Goal: Transaction & Acquisition: Book appointment/travel/reservation

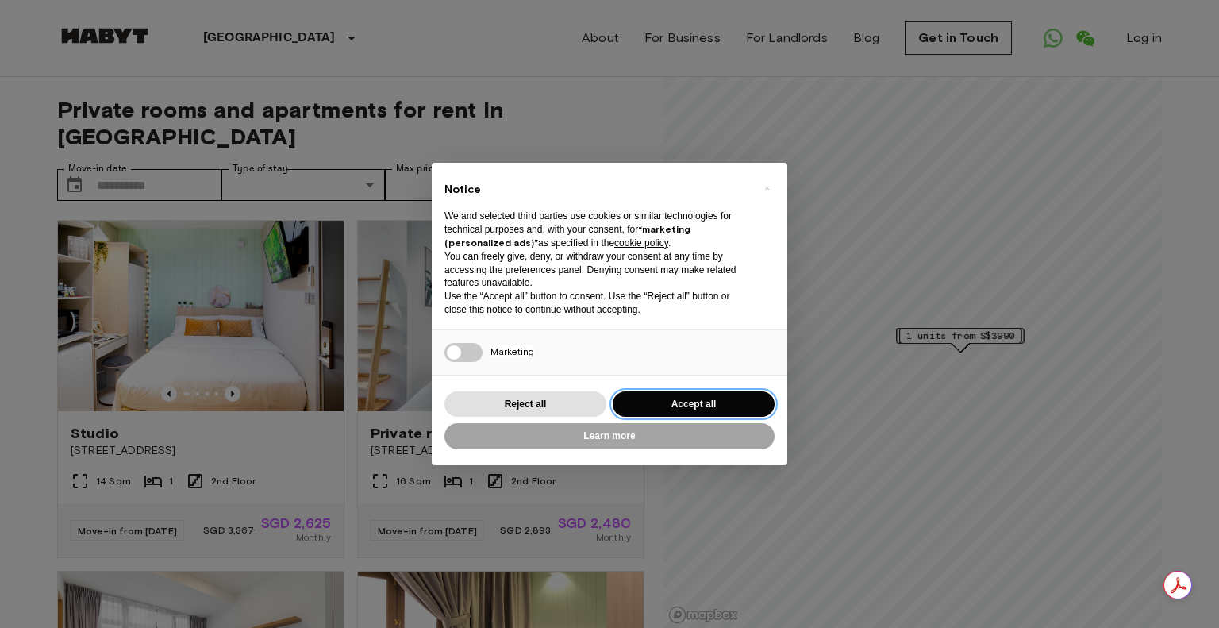
click at [739, 401] on button "Accept all" at bounding box center [694, 404] width 162 height 26
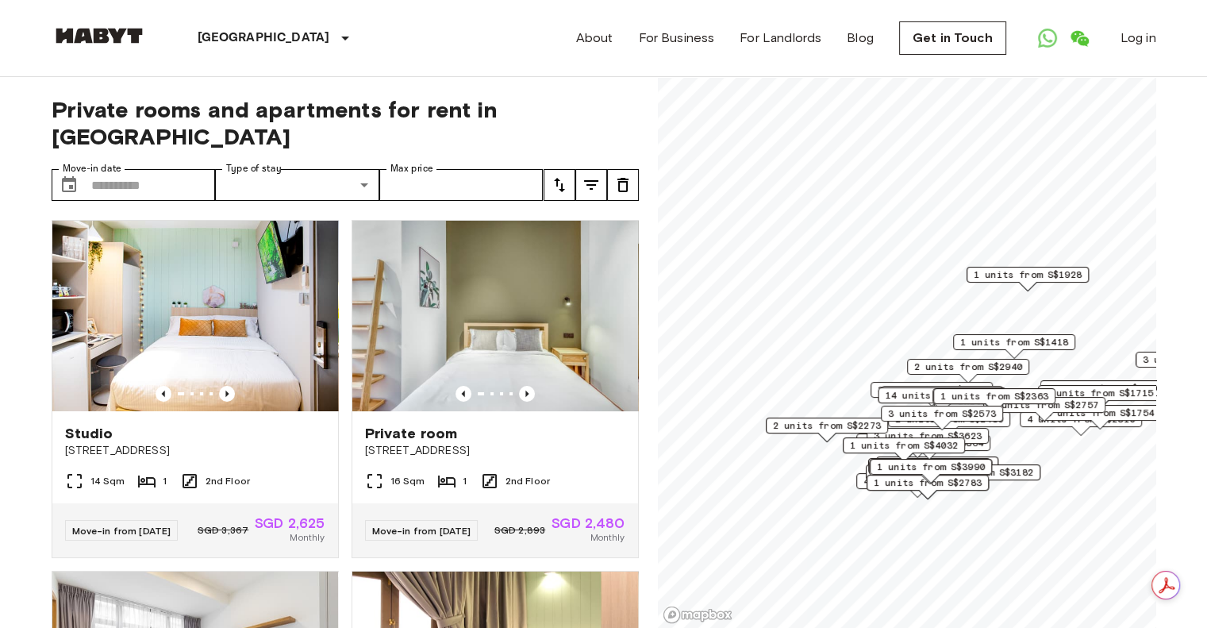
drag, startPoint x: 1012, startPoint y: 498, endPoint x: 1009, endPoint y: 470, distance: 28.8
click at [1009, 470] on span "1 units from S$3182" at bounding box center [980, 472] width 108 height 14
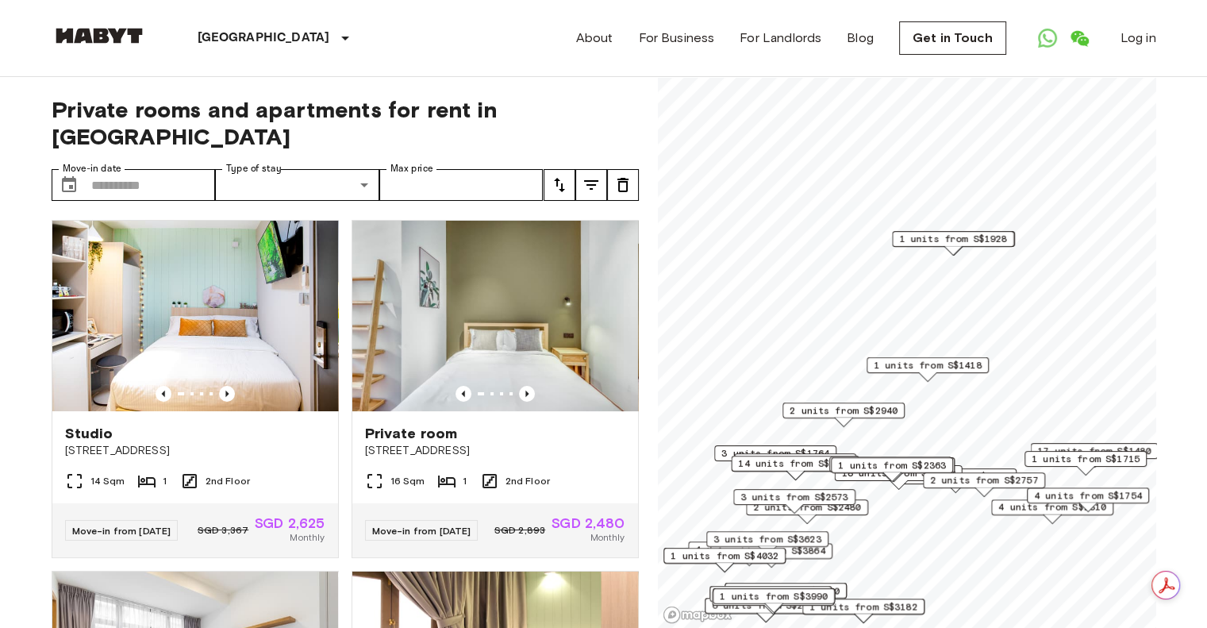
click at [938, 368] on span "1 units from S$1418" at bounding box center [928, 365] width 108 height 14
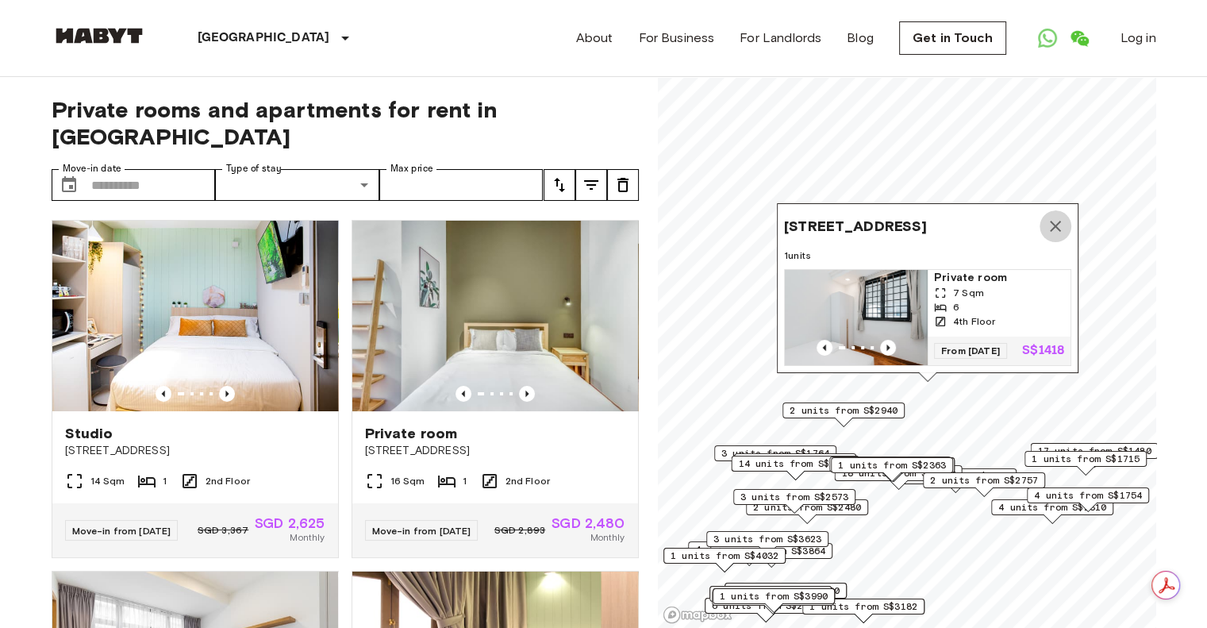
click at [1054, 217] on icon "Map marker" at bounding box center [1055, 226] width 19 height 19
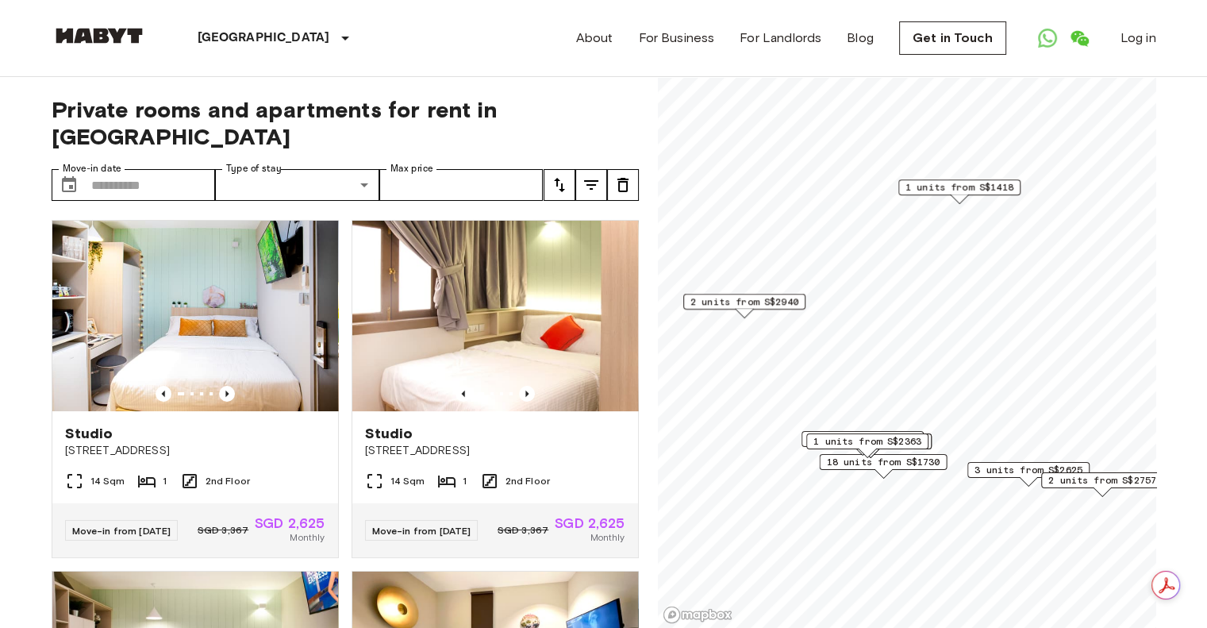
click at [960, 189] on span "1 units from S$1418" at bounding box center [960, 187] width 108 height 14
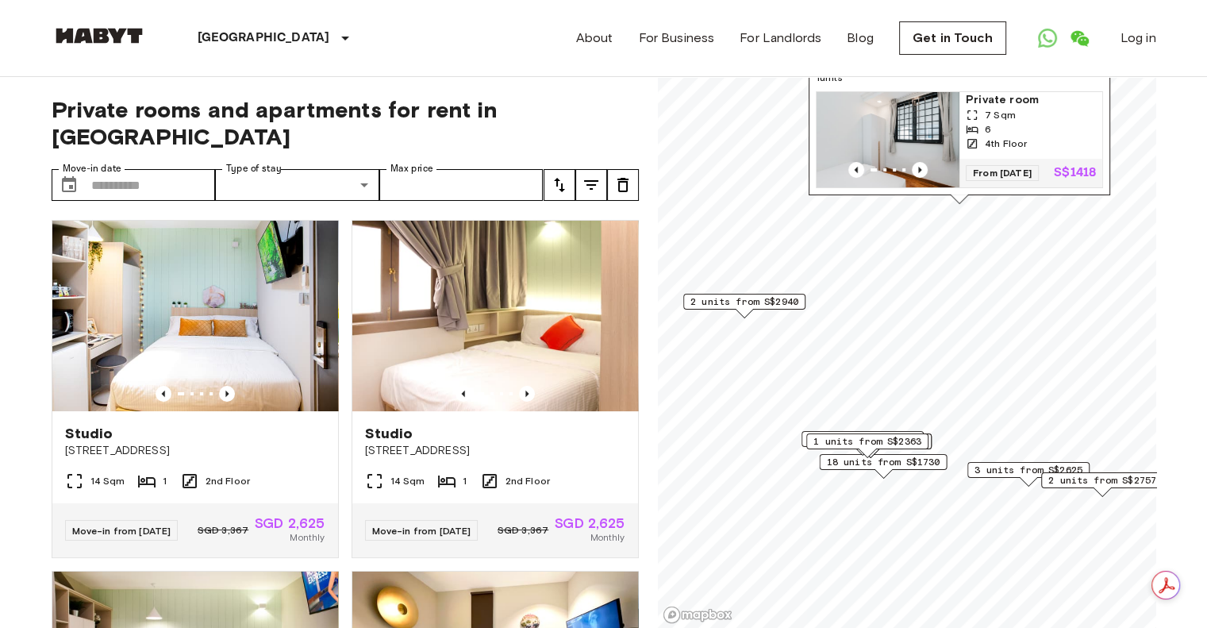
click at [940, 103] on img "Map marker" at bounding box center [888, 139] width 143 height 95
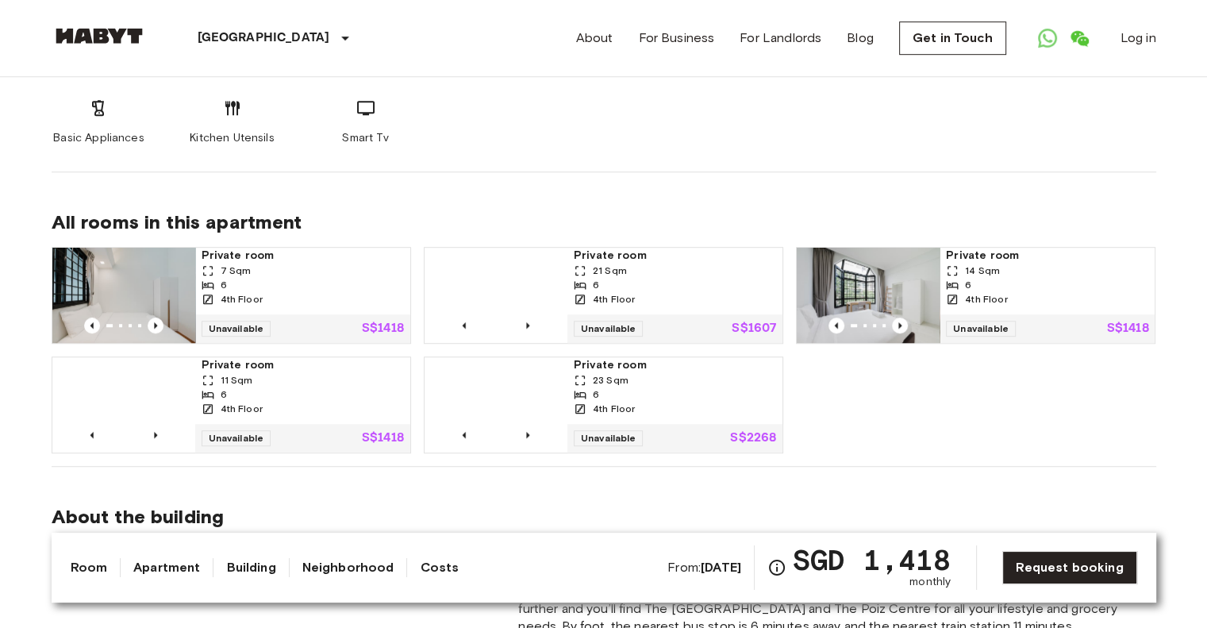
scroll to position [1032, 0]
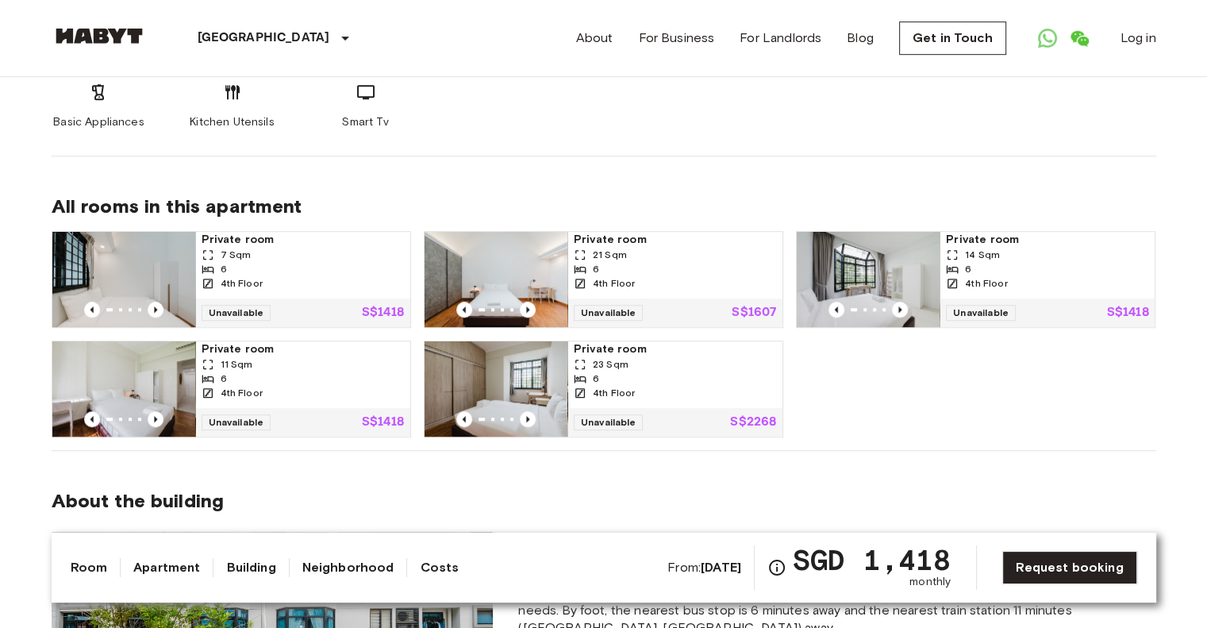
click at [953, 355] on div "Private room 7 Sqm 6 4th Floor Unavailable S$1418 Private room 21 Sqm 6 4th Flo…" at bounding box center [598, 327] width 1118 height 219
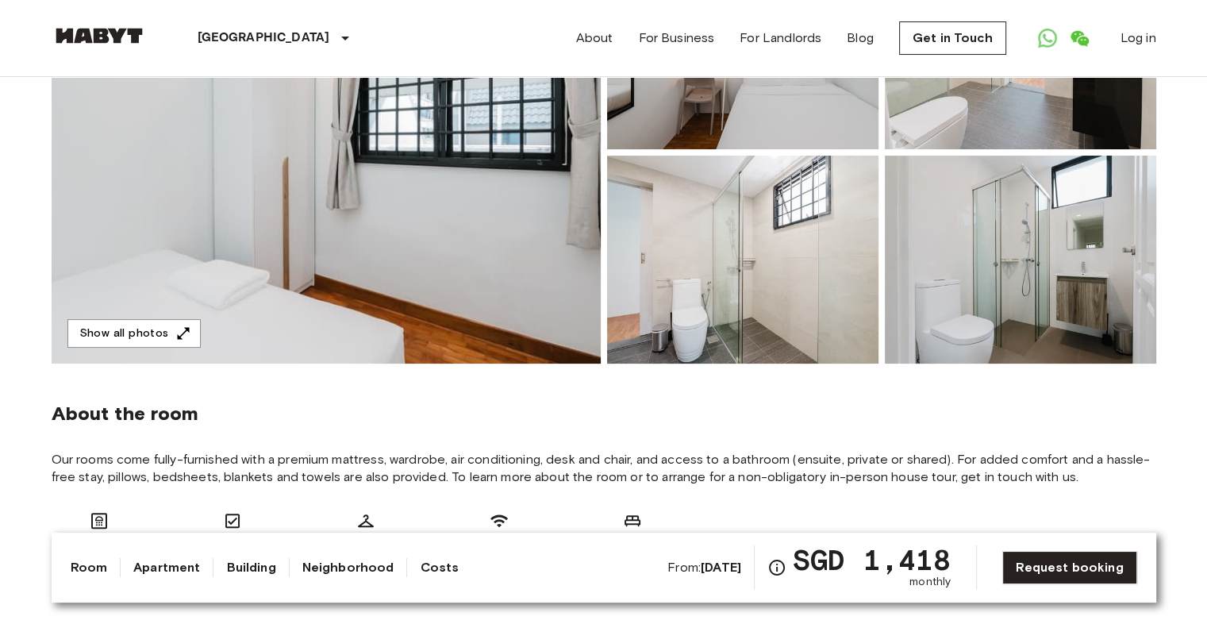
scroll to position [238, 0]
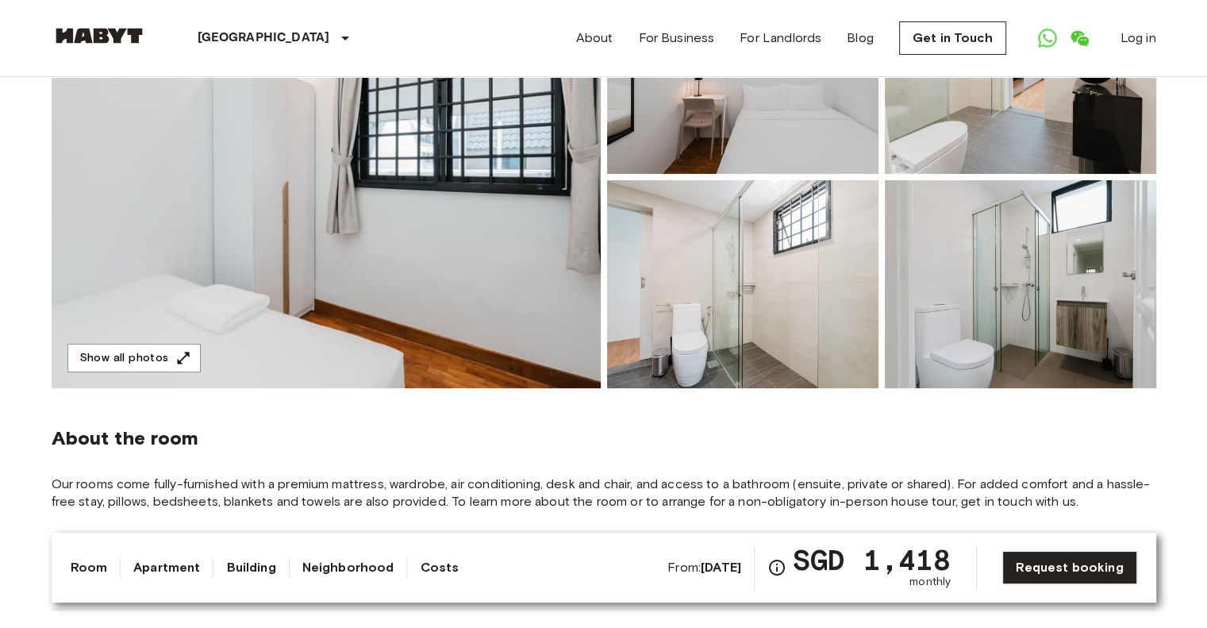
click at [333, 229] on img at bounding box center [326, 177] width 549 height 422
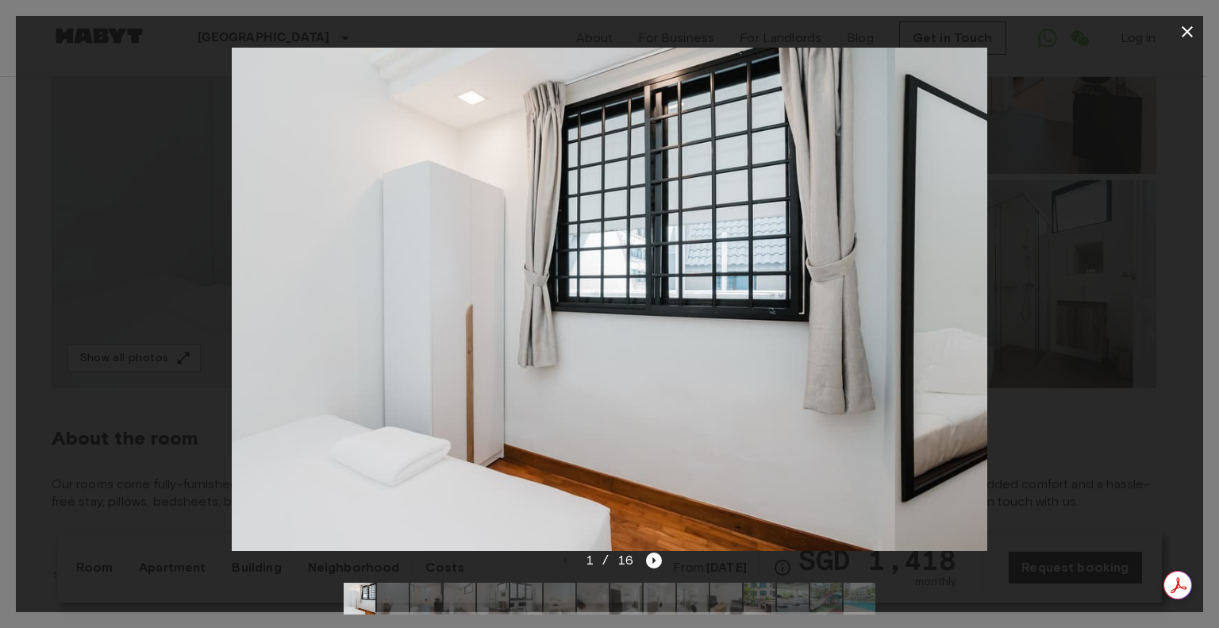
drag, startPoint x: 602, startPoint y: 428, endPoint x: 507, endPoint y: 418, distance: 95.7
click at [507, 418] on img at bounding box center [518, 299] width 756 height 503
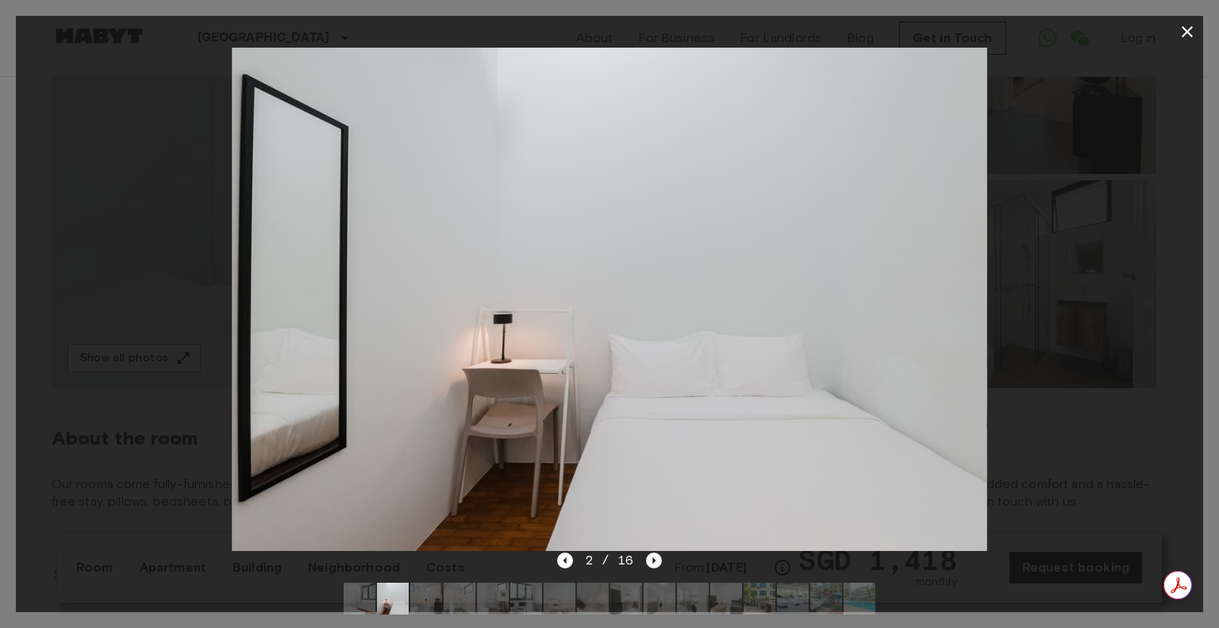
click at [656, 561] on icon "Next image" at bounding box center [654, 560] width 16 height 16
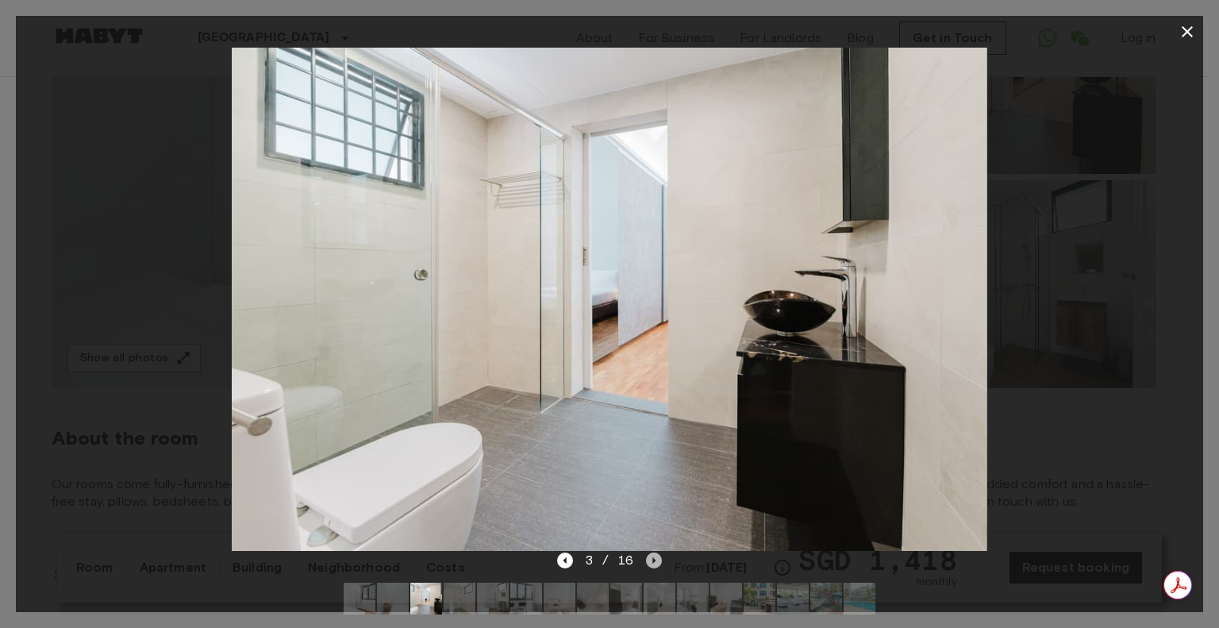
click at [653, 560] on icon "Next image" at bounding box center [654, 560] width 3 height 6
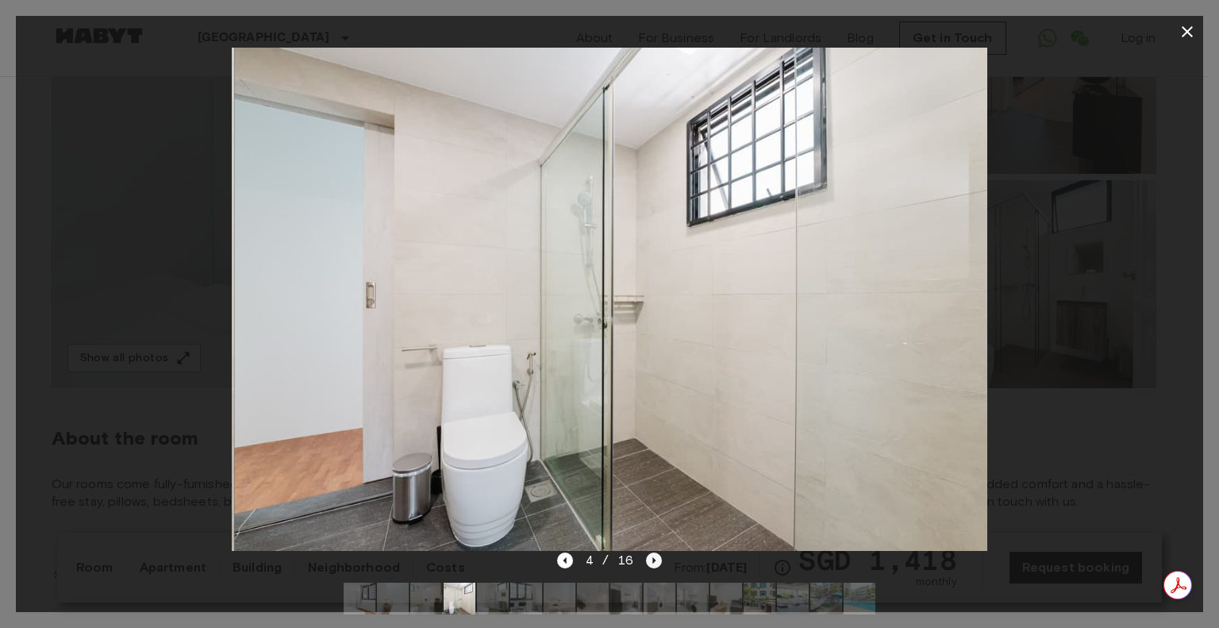
click at [653, 560] on icon "Next image" at bounding box center [654, 560] width 3 height 6
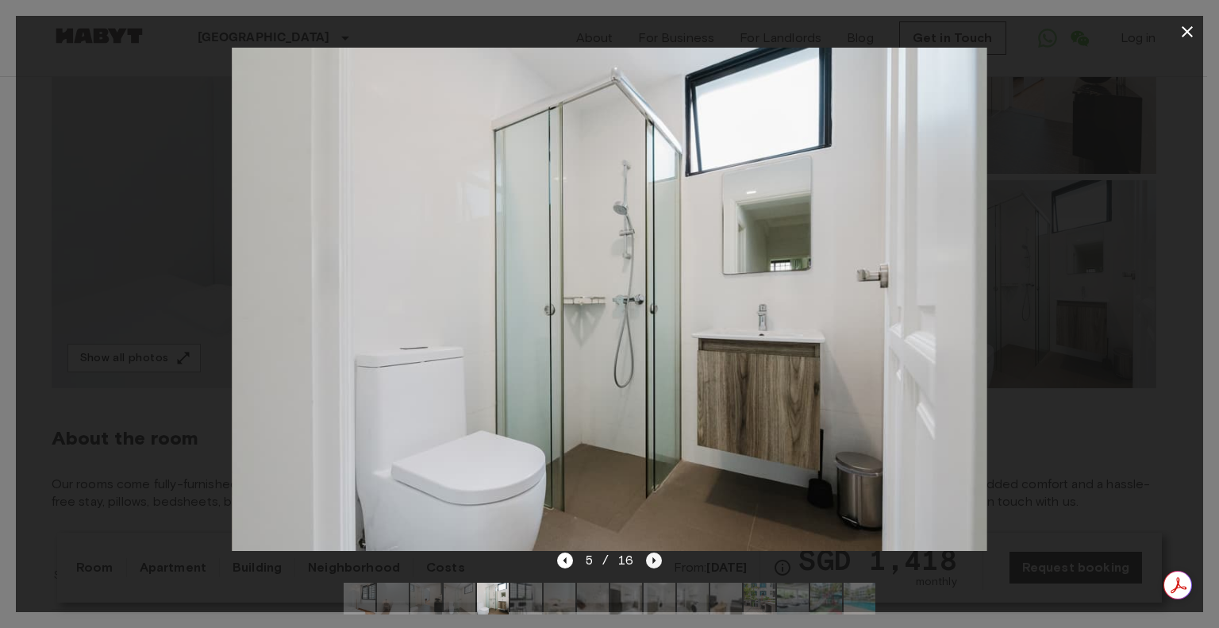
click at [653, 560] on icon "Next image" at bounding box center [654, 560] width 3 height 6
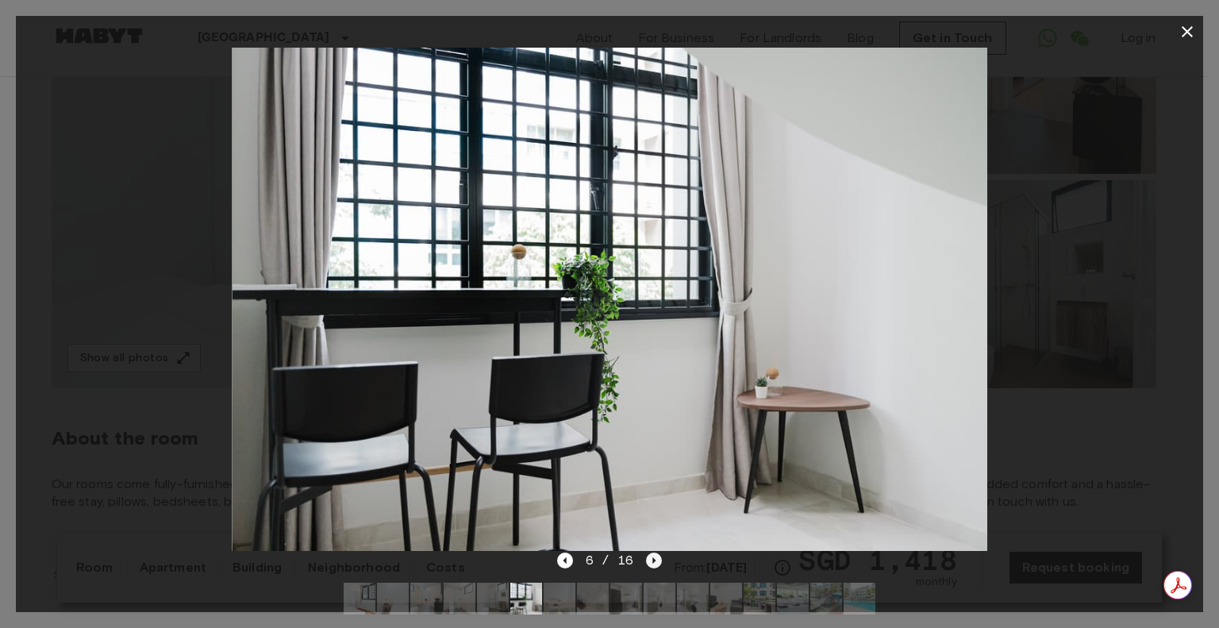
click at [653, 560] on icon "Next image" at bounding box center [654, 560] width 3 height 6
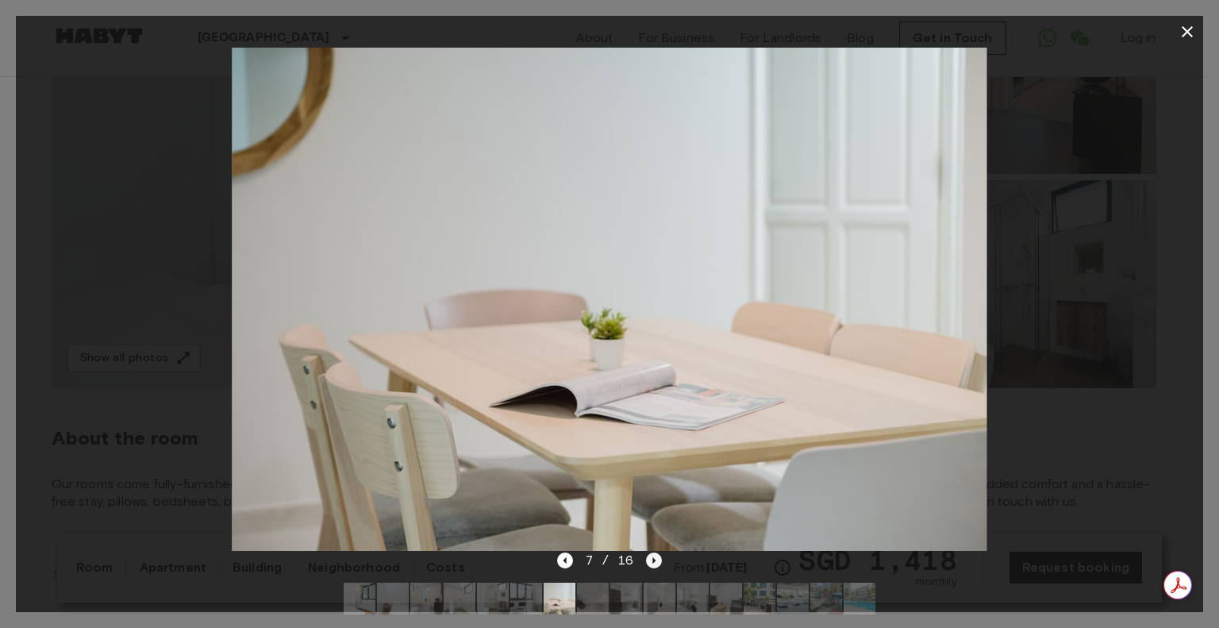
click at [653, 560] on icon "Next image" at bounding box center [654, 560] width 3 height 6
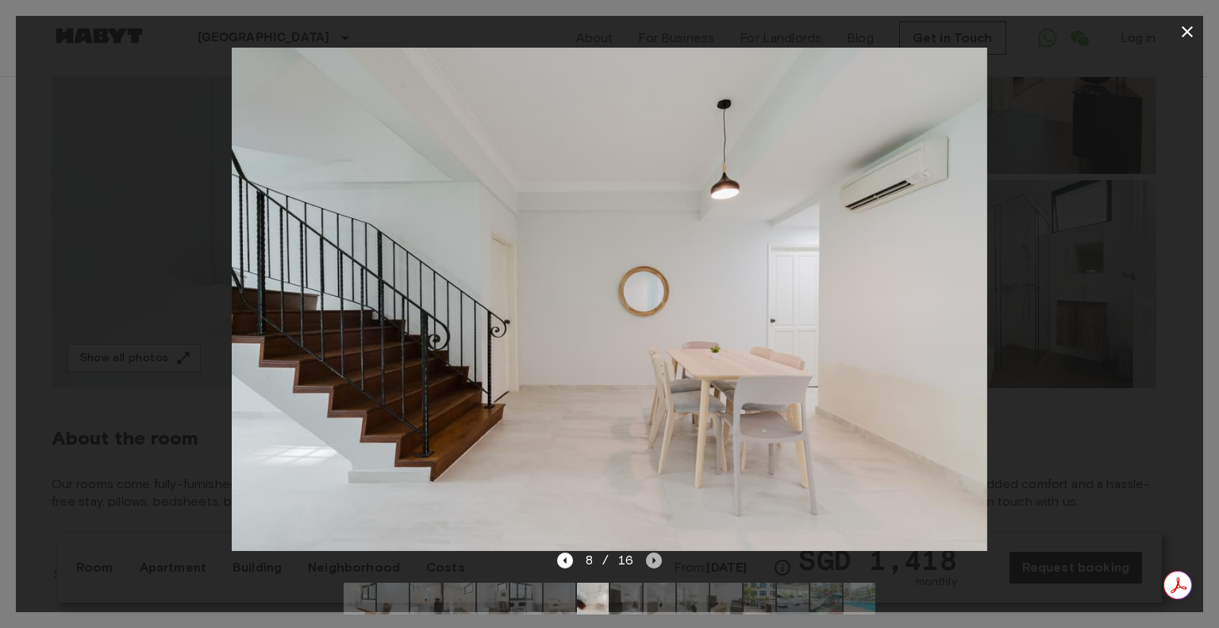
click at [653, 560] on icon "Next image" at bounding box center [654, 560] width 3 height 6
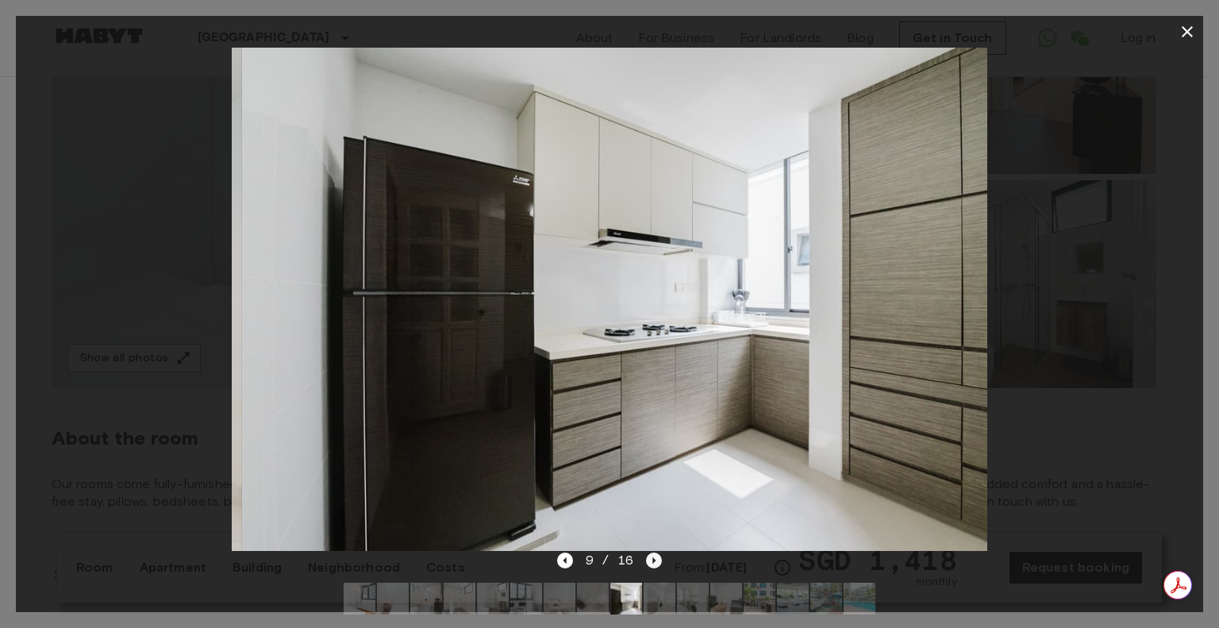
click at [653, 560] on icon "Next image" at bounding box center [654, 560] width 3 height 6
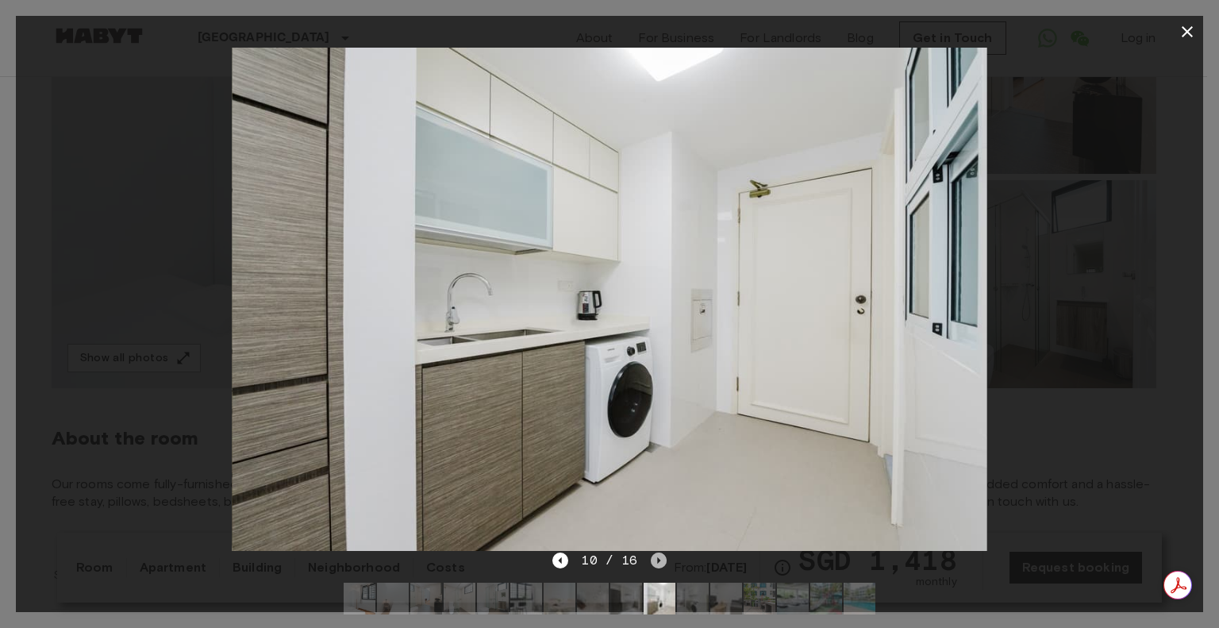
click at [655, 554] on icon "Next image" at bounding box center [659, 560] width 16 height 16
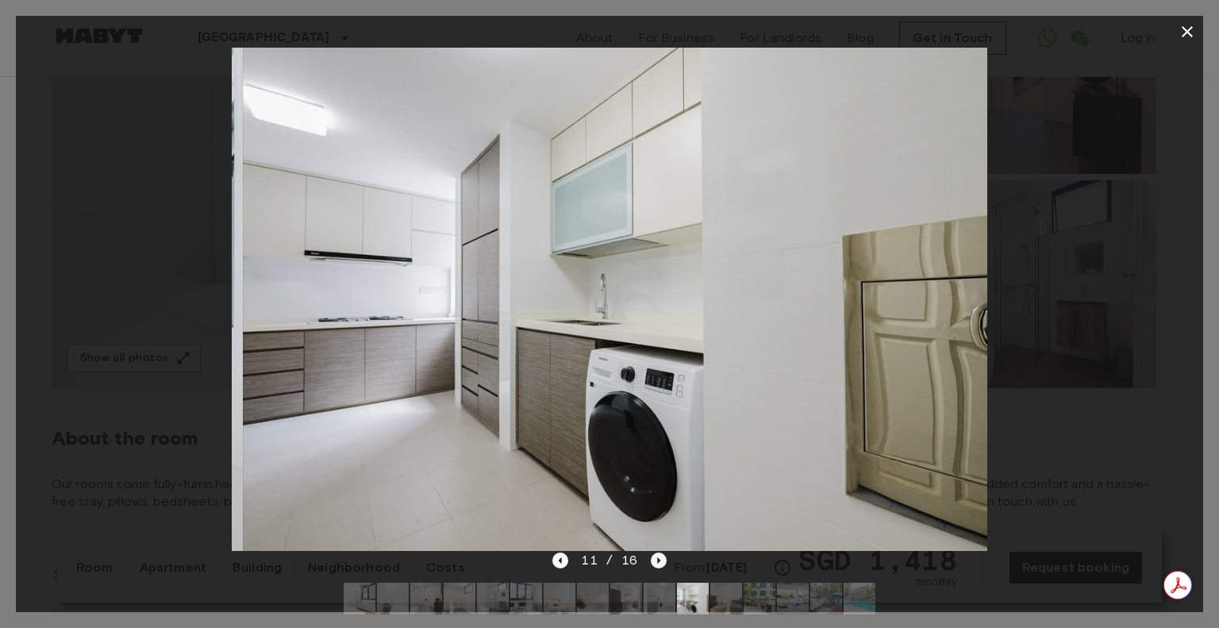
click at [655, 554] on icon "Next image" at bounding box center [659, 560] width 16 height 16
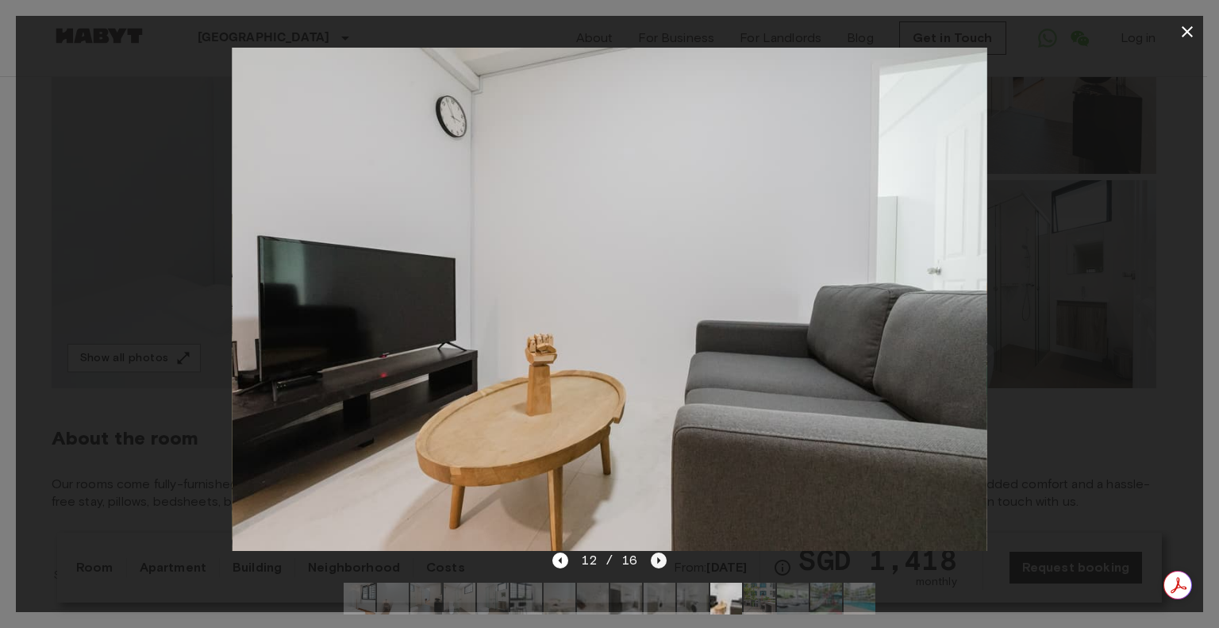
click at [655, 554] on icon "Next image" at bounding box center [659, 560] width 16 height 16
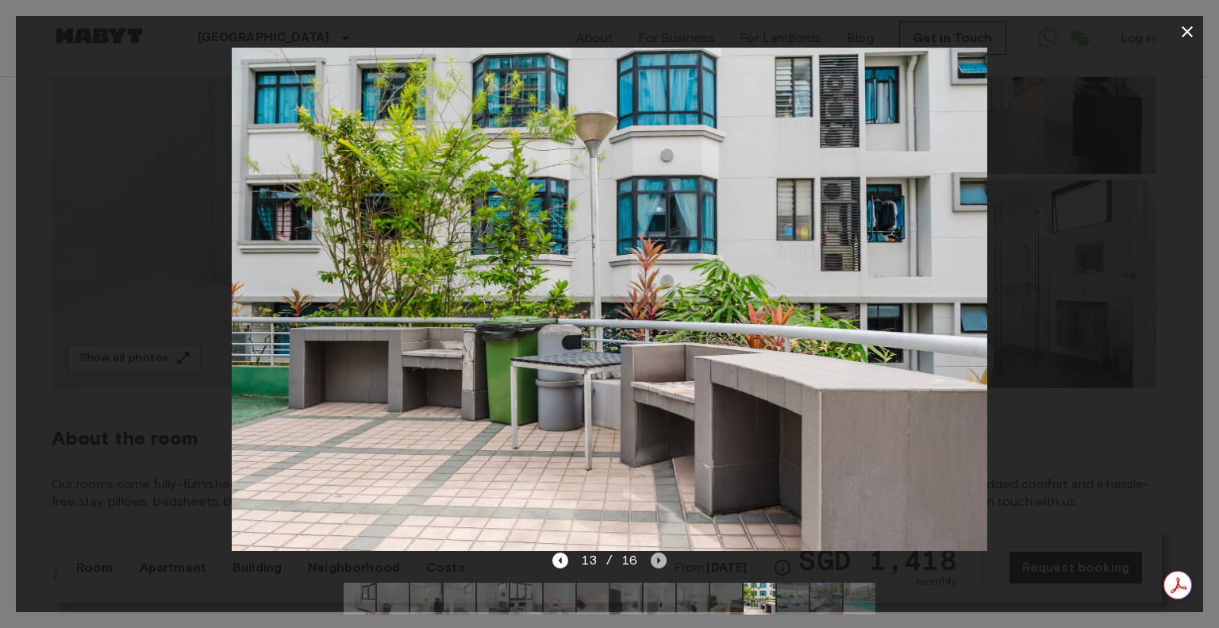
click at [657, 558] on icon "Next image" at bounding box center [658, 560] width 3 height 6
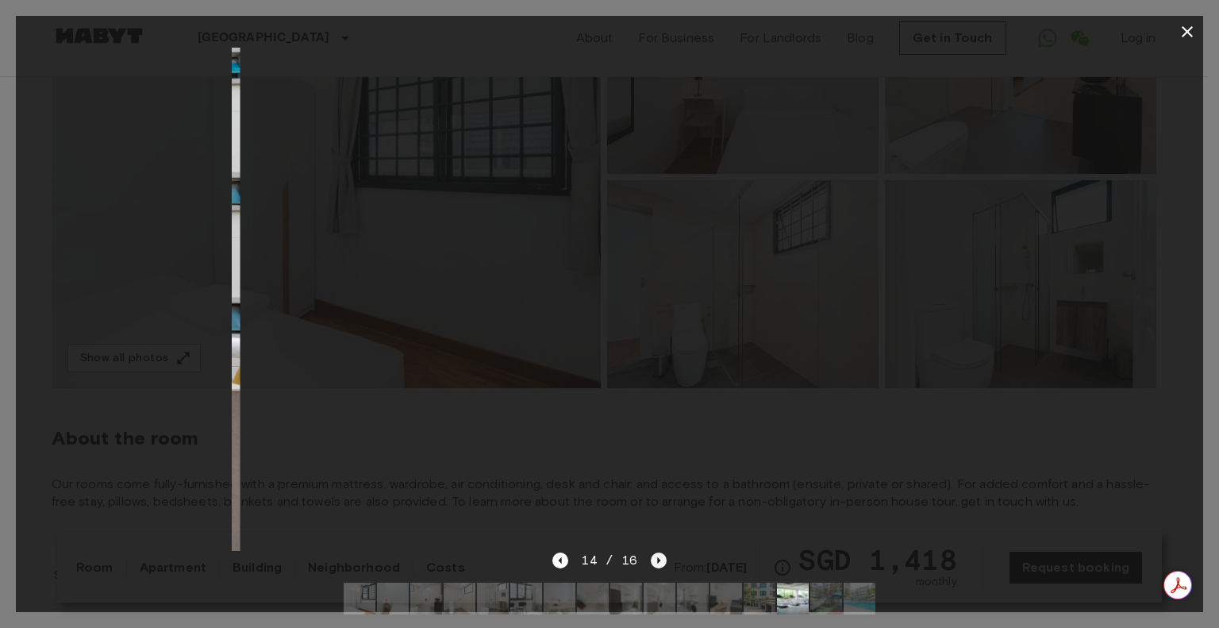
click at [657, 558] on icon "Next image" at bounding box center [658, 560] width 3 height 6
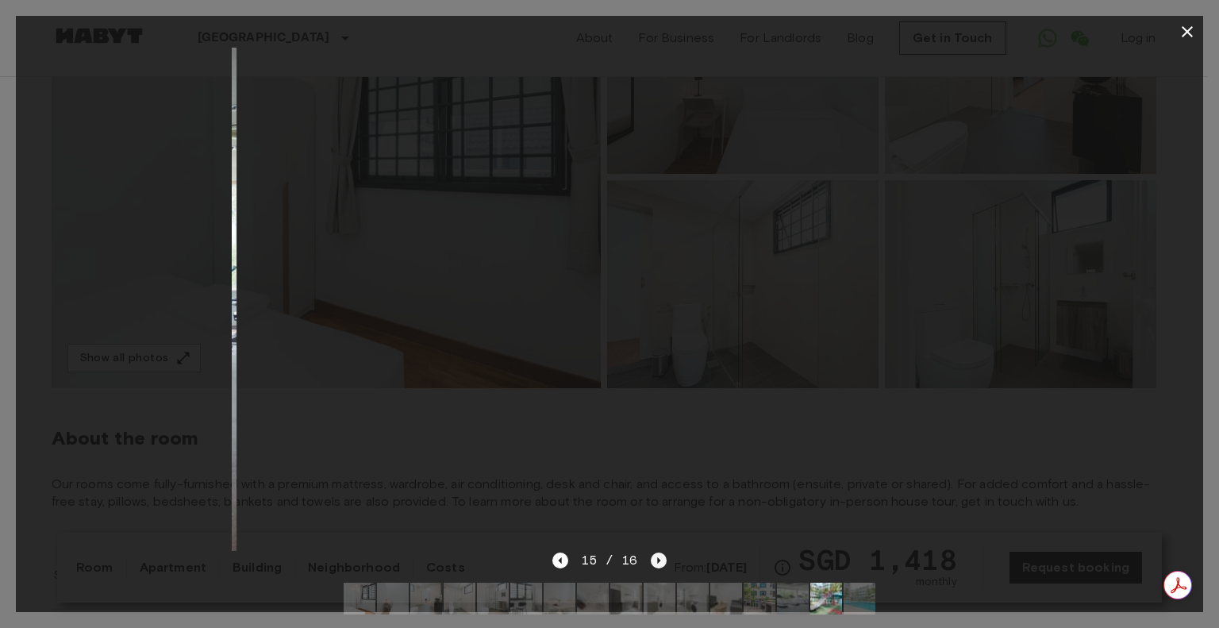
click at [657, 558] on icon "Next image" at bounding box center [658, 560] width 3 height 6
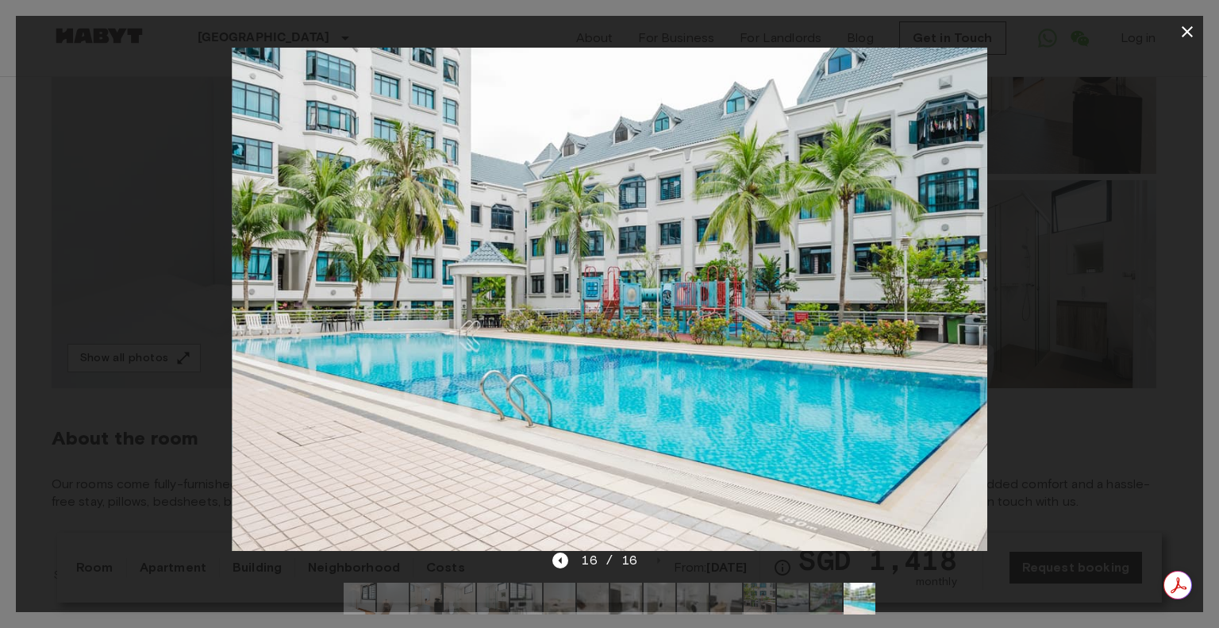
click at [1187, 29] on icon "button" at bounding box center [1187, 31] width 19 height 19
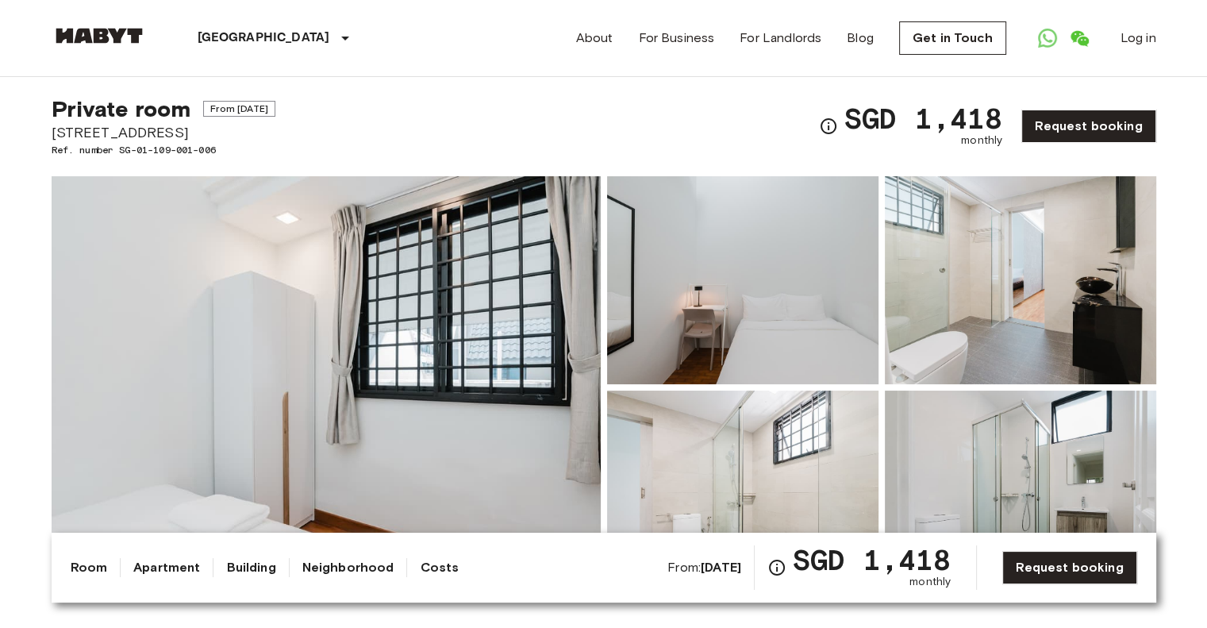
scroll to position [0, 0]
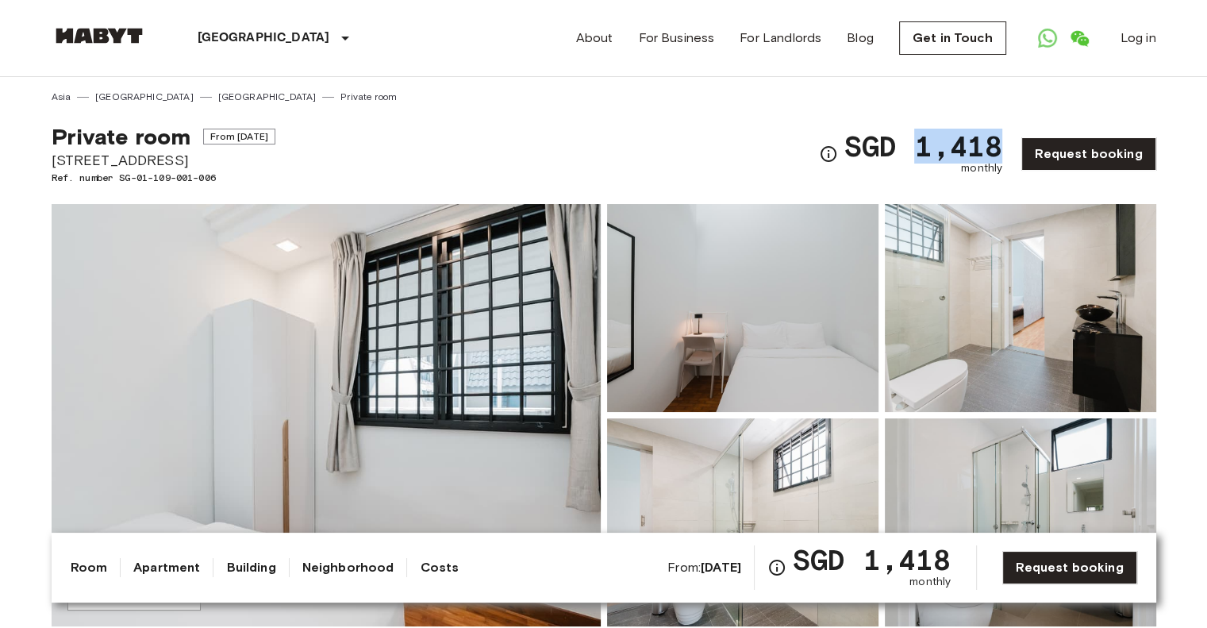
drag, startPoint x: 954, startPoint y: 149, endPoint x: 1005, endPoint y: 148, distance: 50.8
click at [1003, 148] on span "SGD 1,418" at bounding box center [924, 146] width 158 height 29
click at [650, 164] on div "Private room From Dec 12 2025 25 Woodleigh close #04-09 Singapore 357920 Ref. n…" at bounding box center [604, 144] width 1105 height 81
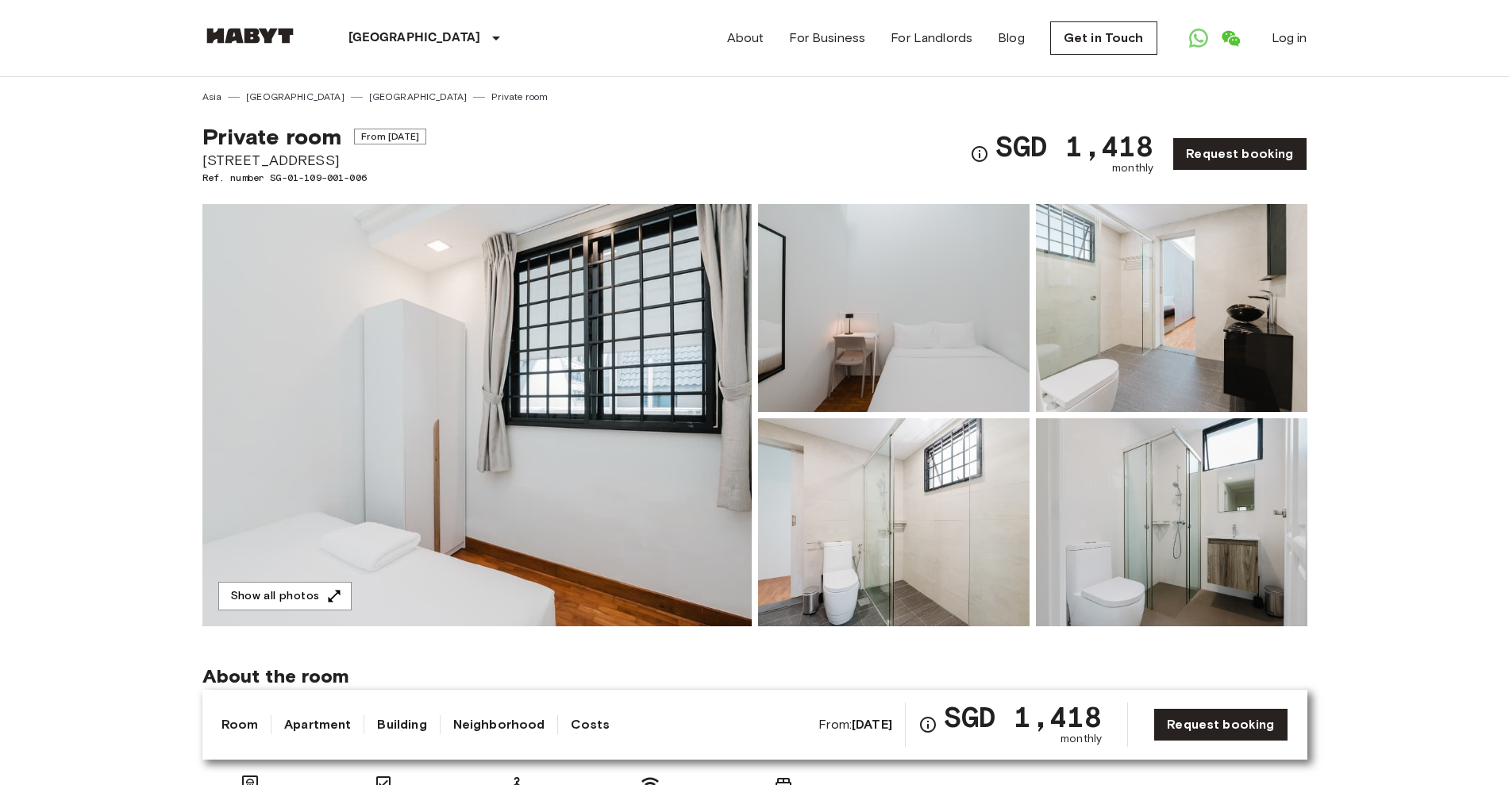
click at [1157, 498] on img at bounding box center [1171, 522] width 271 height 208
click at [335, 627] on link "Apartment" at bounding box center [317, 724] width 67 height 19
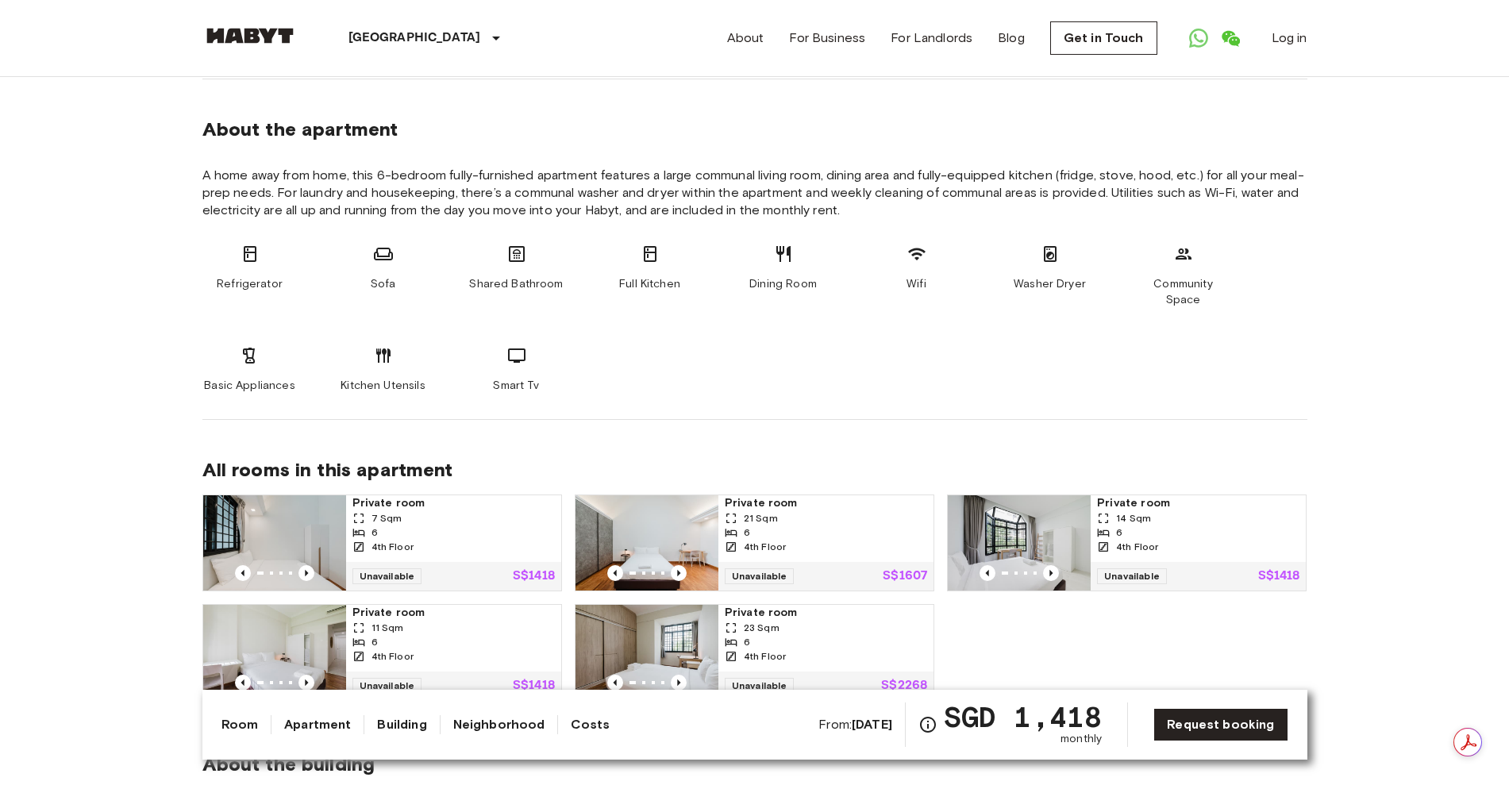
scroll to position [772, 0]
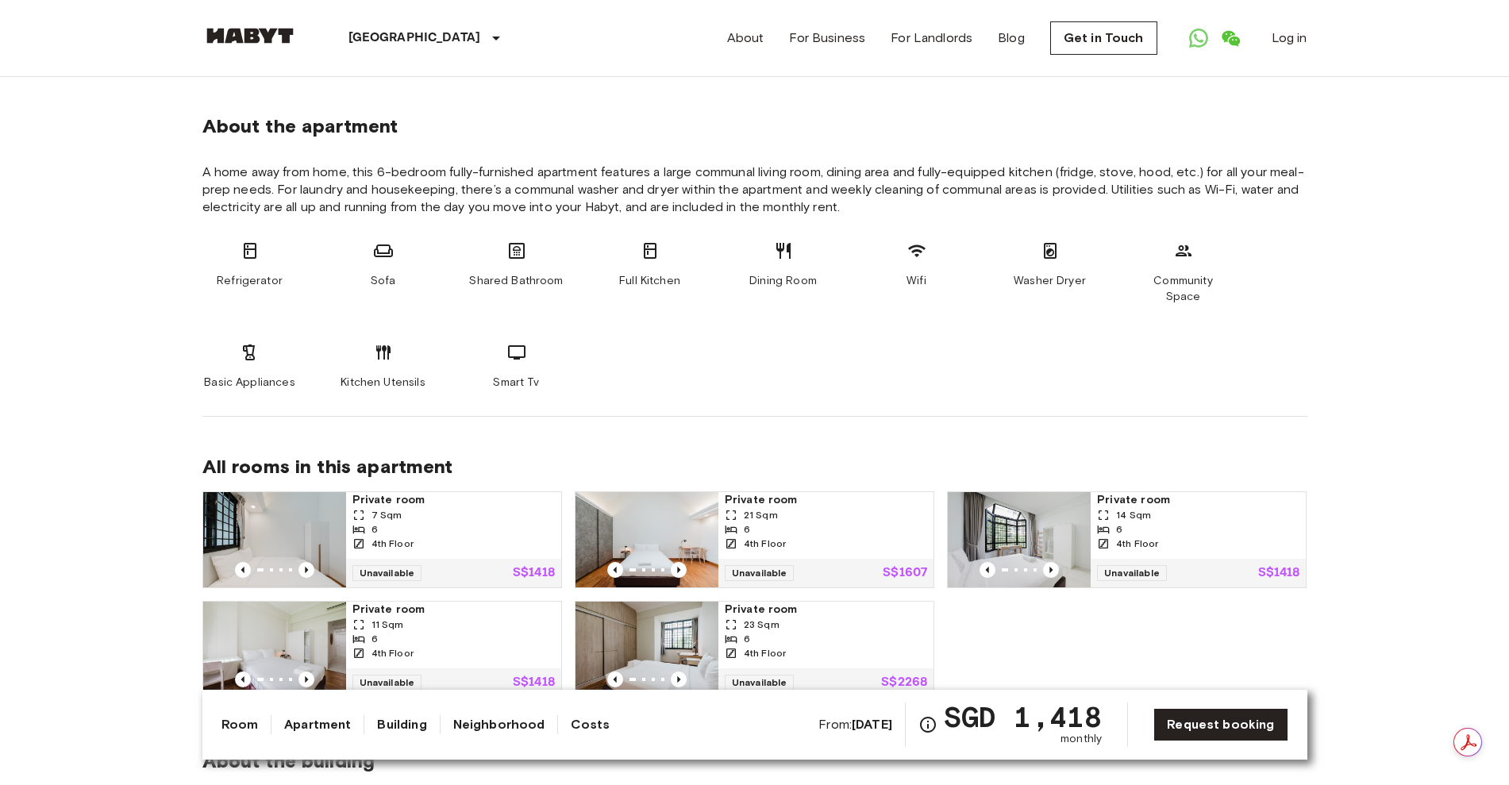
click at [245, 627] on link "Room" at bounding box center [239, 724] width 37 height 19
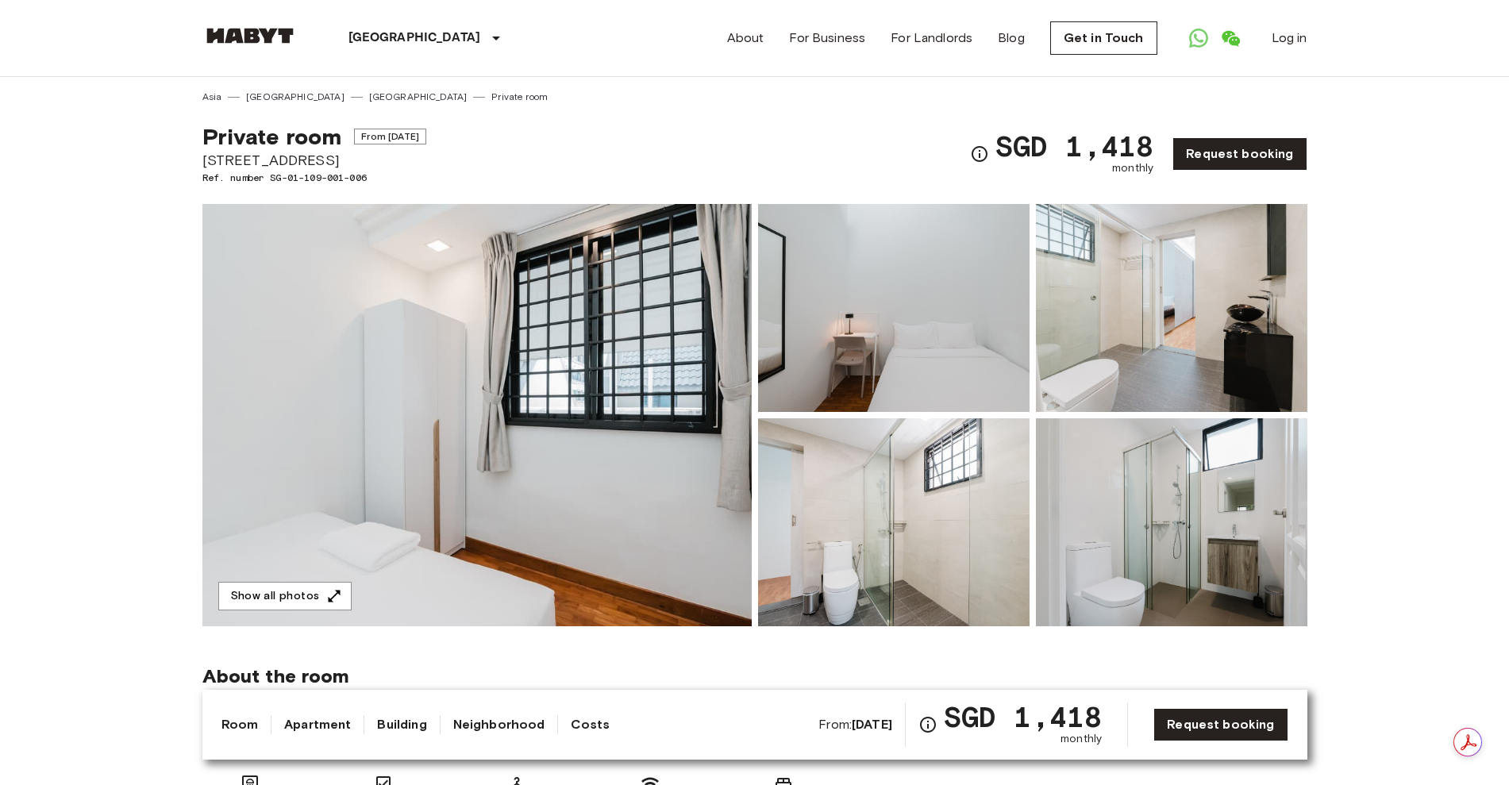
drag, startPoint x: 202, startPoint y: 158, endPoint x: 529, endPoint y: 160, distance: 327.8
click at [529, 160] on div "Private room From Dec 12 2025 25 Woodleigh close #04-09 Singapore 357920 Ref. n…" at bounding box center [754, 144] width 1105 height 81
copy span "[STREET_ADDRESS]"
